Goal: Navigation & Orientation: Find specific page/section

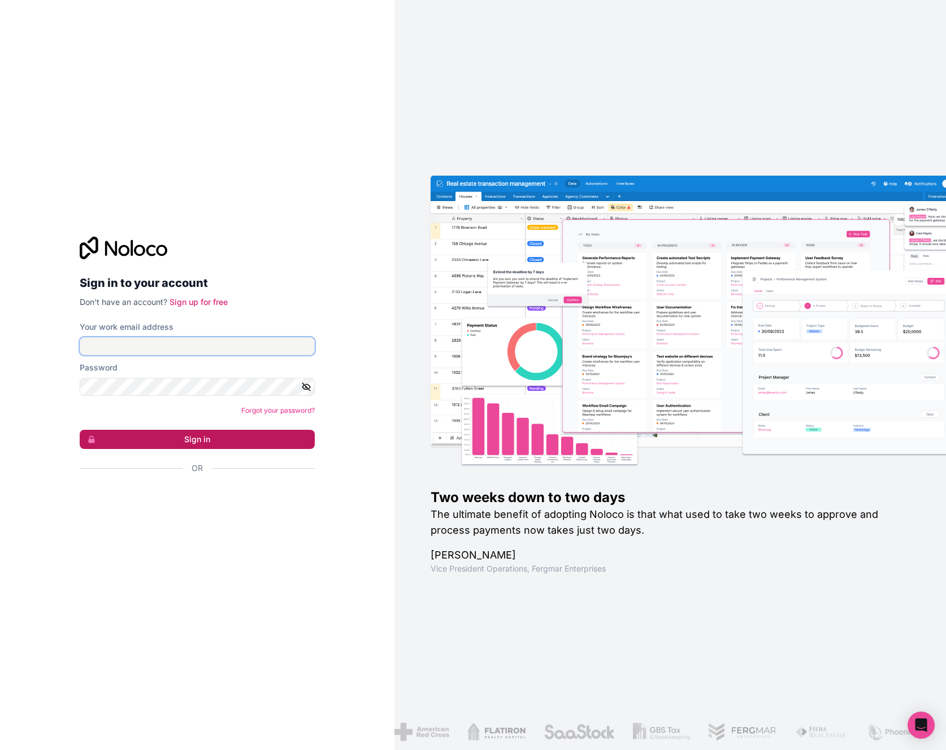
type input "**********"
click at [216, 435] on button "Sign in" at bounding box center [197, 439] width 235 height 19
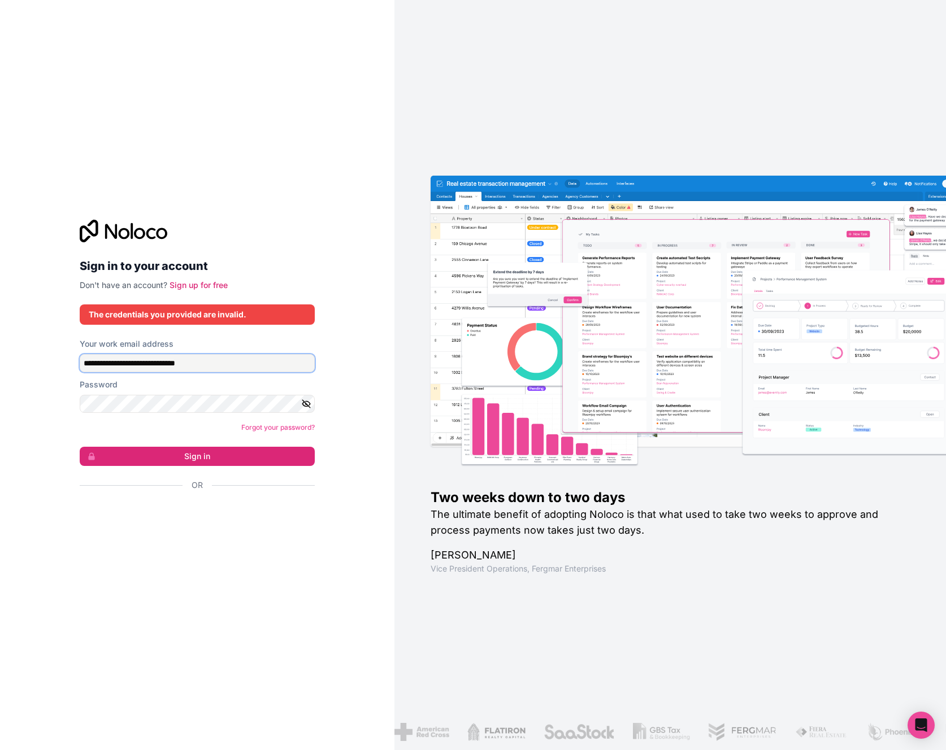
click at [269, 356] on input "**********" at bounding box center [197, 363] width 235 height 18
click at [193, 460] on button "Sign in" at bounding box center [197, 456] width 235 height 19
click at [193, 458] on button "Sign in" at bounding box center [197, 456] width 235 height 19
click at [303, 405] on icon "button" at bounding box center [306, 404] width 8 height 5
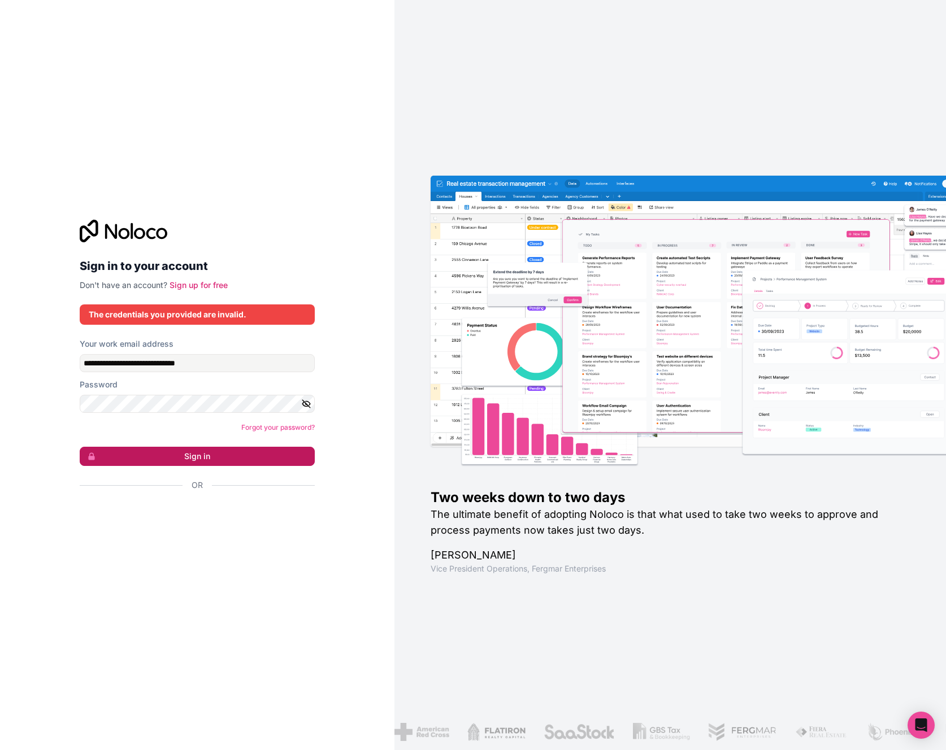
click at [230, 458] on button "Sign in" at bounding box center [197, 456] width 235 height 19
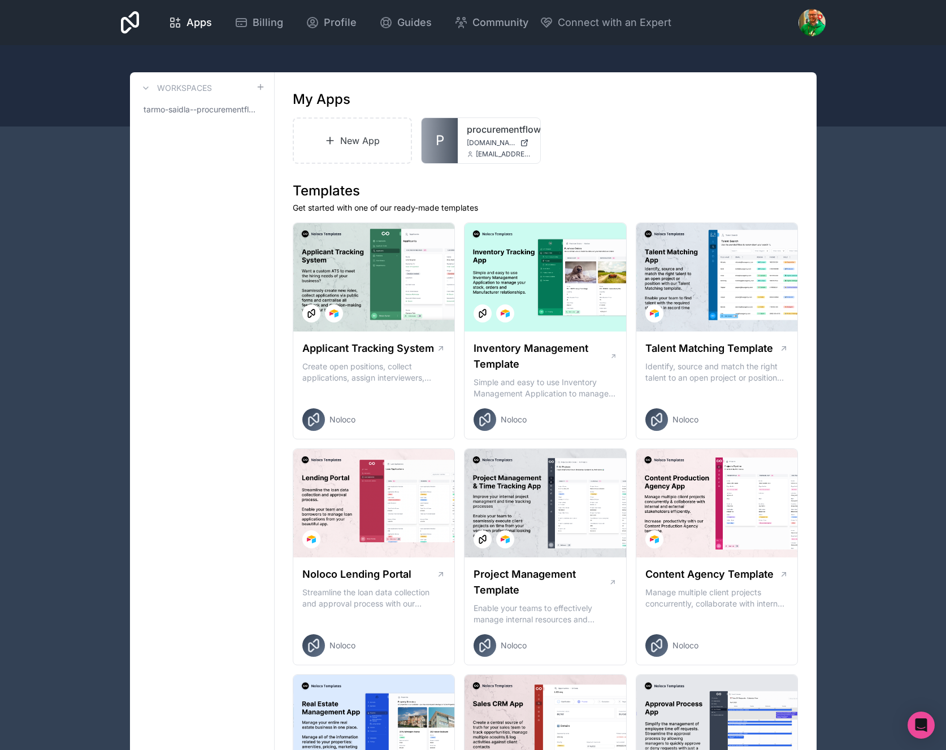
click at [920, 739] on body "Apps Billing Profile Guides Community Connect with an Expert Billing Profile Gu…" at bounding box center [473, 375] width 946 height 750
click at [150, 88] on icon at bounding box center [145, 88] width 9 height 9
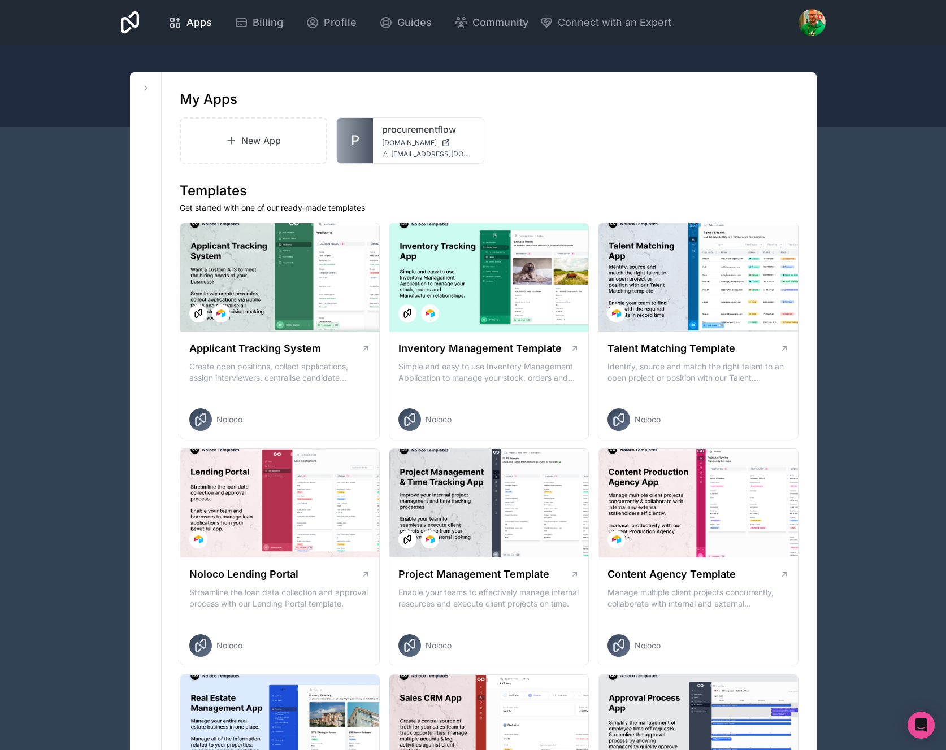
click at [212, 47] on div at bounding box center [473, 85] width 946 height 81
click at [254, 25] on span "Billing" at bounding box center [268, 23] width 31 height 16
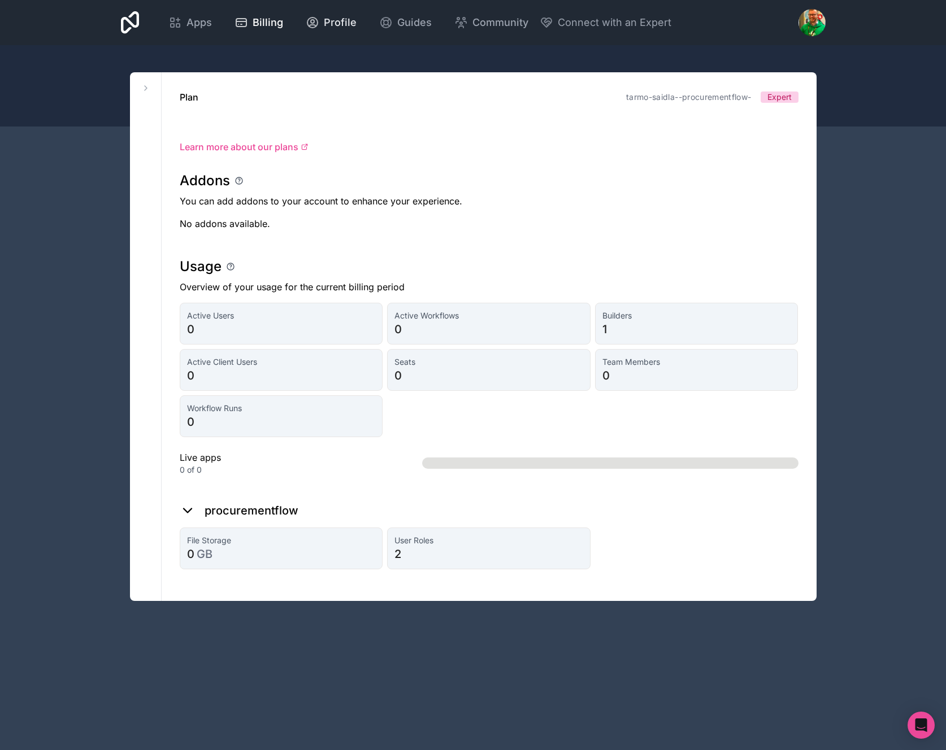
click at [333, 19] on span "Profile" at bounding box center [340, 23] width 33 height 16
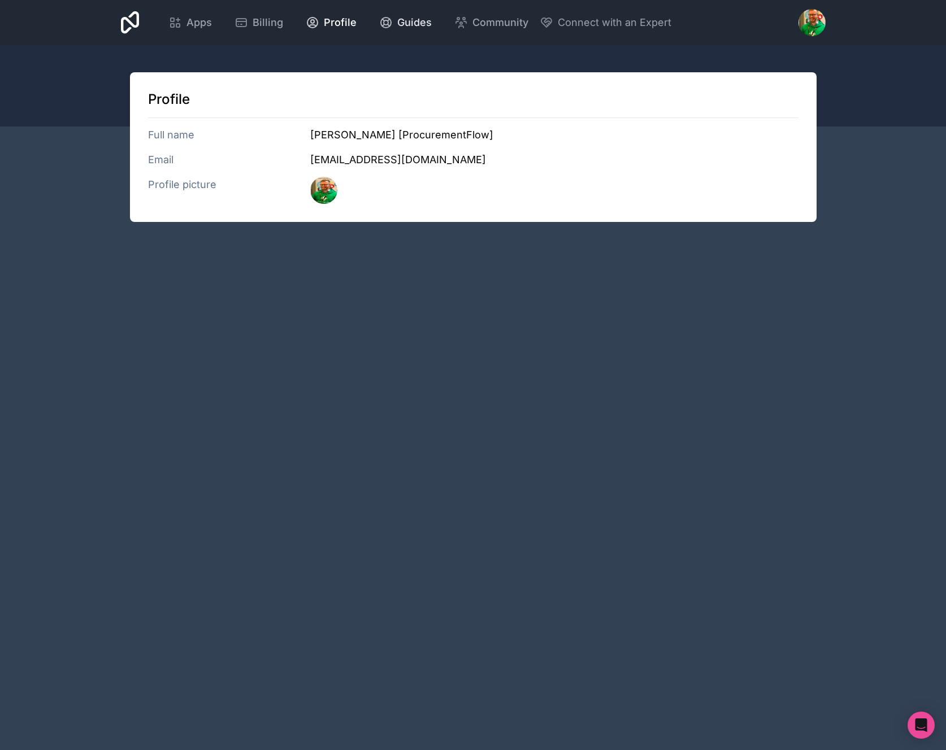
click at [412, 14] on link "Guides" at bounding box center [405, 22] width 71 height 25
click at [260, 15] on span "Billing" at bounding box center [268, 23] width 31 height 16
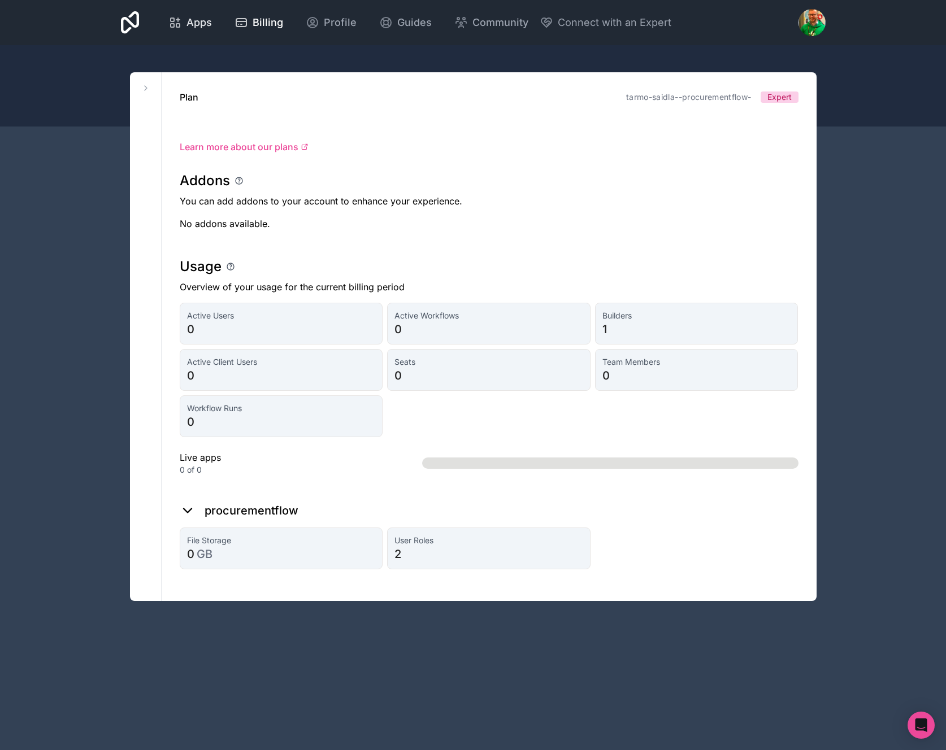
click at [185, 18] on div "Apps" at bounding box center [189, 23] width 43 height 16
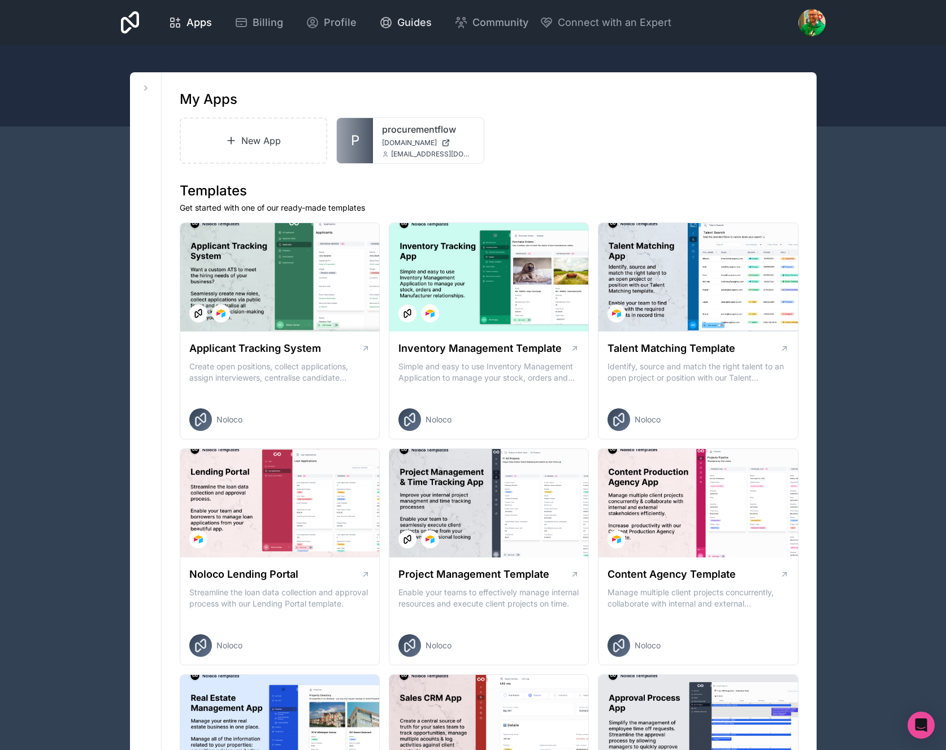
click at [419, 23] on span "Guides" at bounding box center [414, 23] width 34 height 16
click at [504, 27] on span "Community" at bounding box center [500, 23] width 56 height 16
click at [406, 28] on span "Guides" at bounding box center [414, 23] width 34 height 16
